Goal: Task Accomplishment & Management: Manage account settings

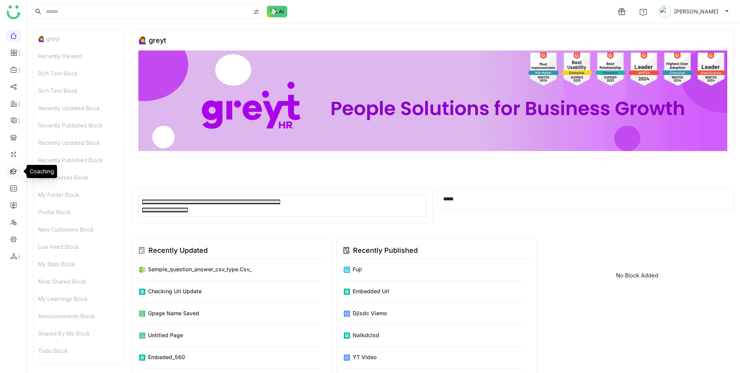
click at [13, 172] on link at bounding box center [13, 171] width 7 height 7
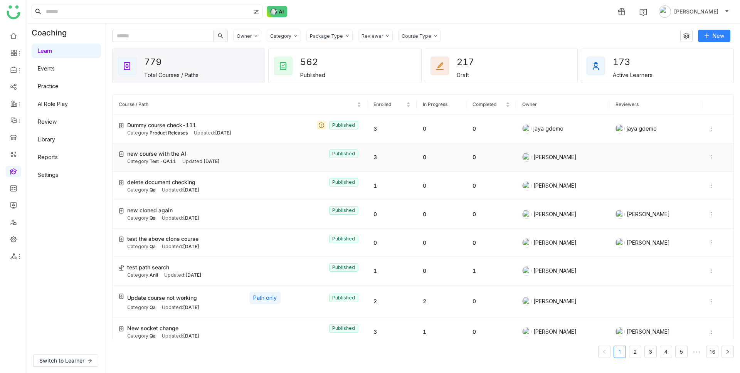
click at [708, 156] on icon at bounding box center [710, 157] width 5 height 5
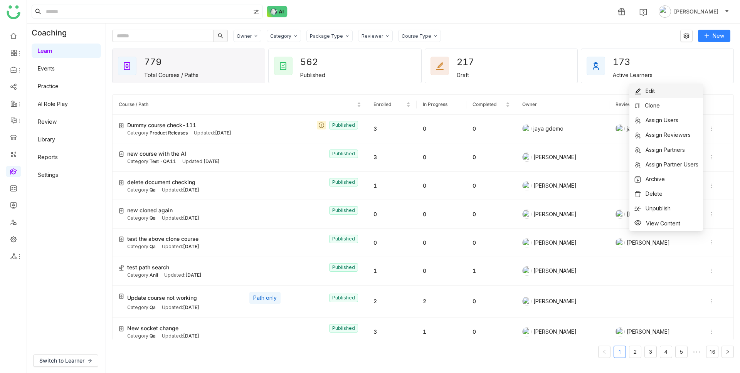
click at [653, 89] on span "Edit" at bounding box center [650, 90] width 9 height 7
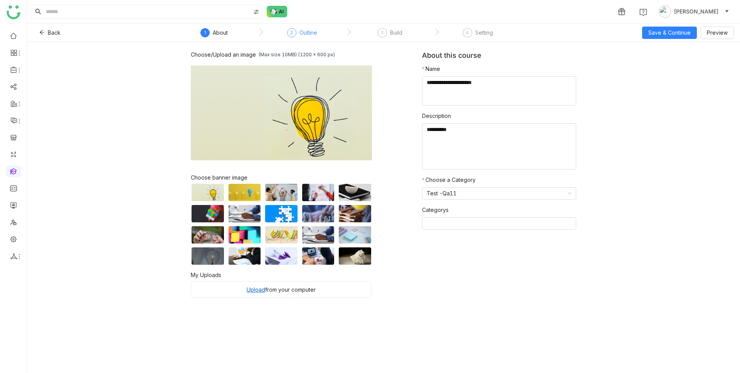
click at [304, 34] on div "Outline" at bounding box center [308, 32] width 18 height 9
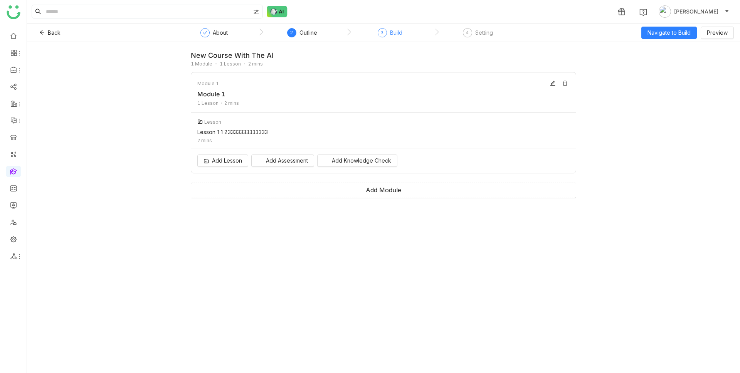
click at [395, 33] on div "Build" at bounding box center [396, 32] width 12 height 9
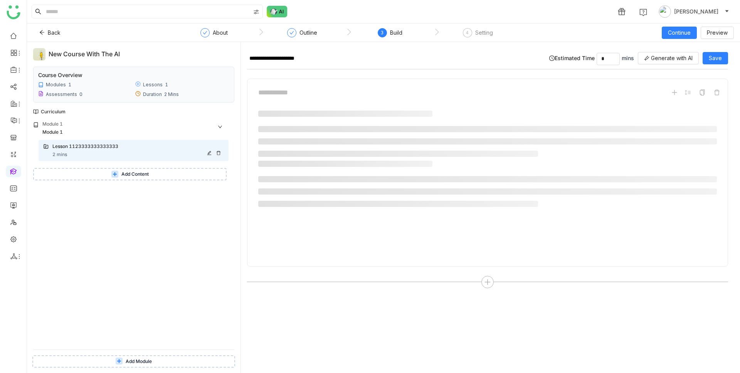
click at [67, 147] on div "Lesson 1123333333333333" at bounding box center [127, 146] width 151 height 7
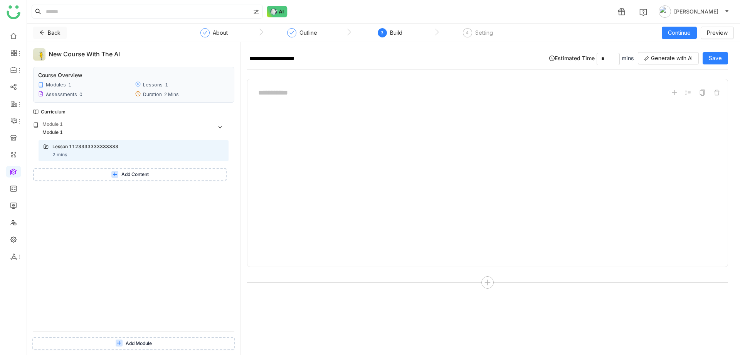
click at [44, 32] on icon at bounding box center [41, 32] width 5 height 5
